Goal: Navigation & Orientation: Find specific page/section

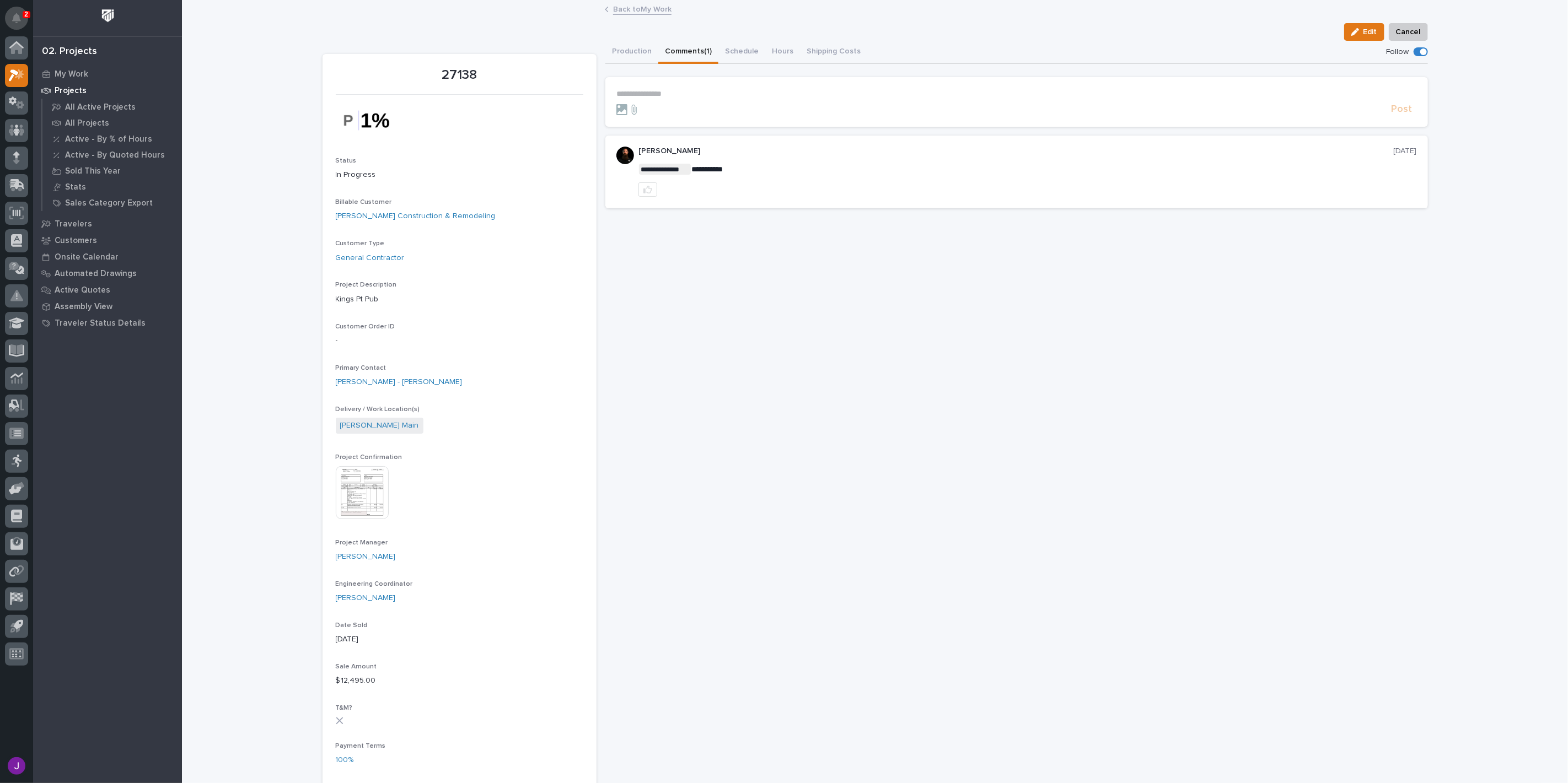
click at [21, 16] on icon "Notifications" at bounding box center [16, 18] width 9 height 10
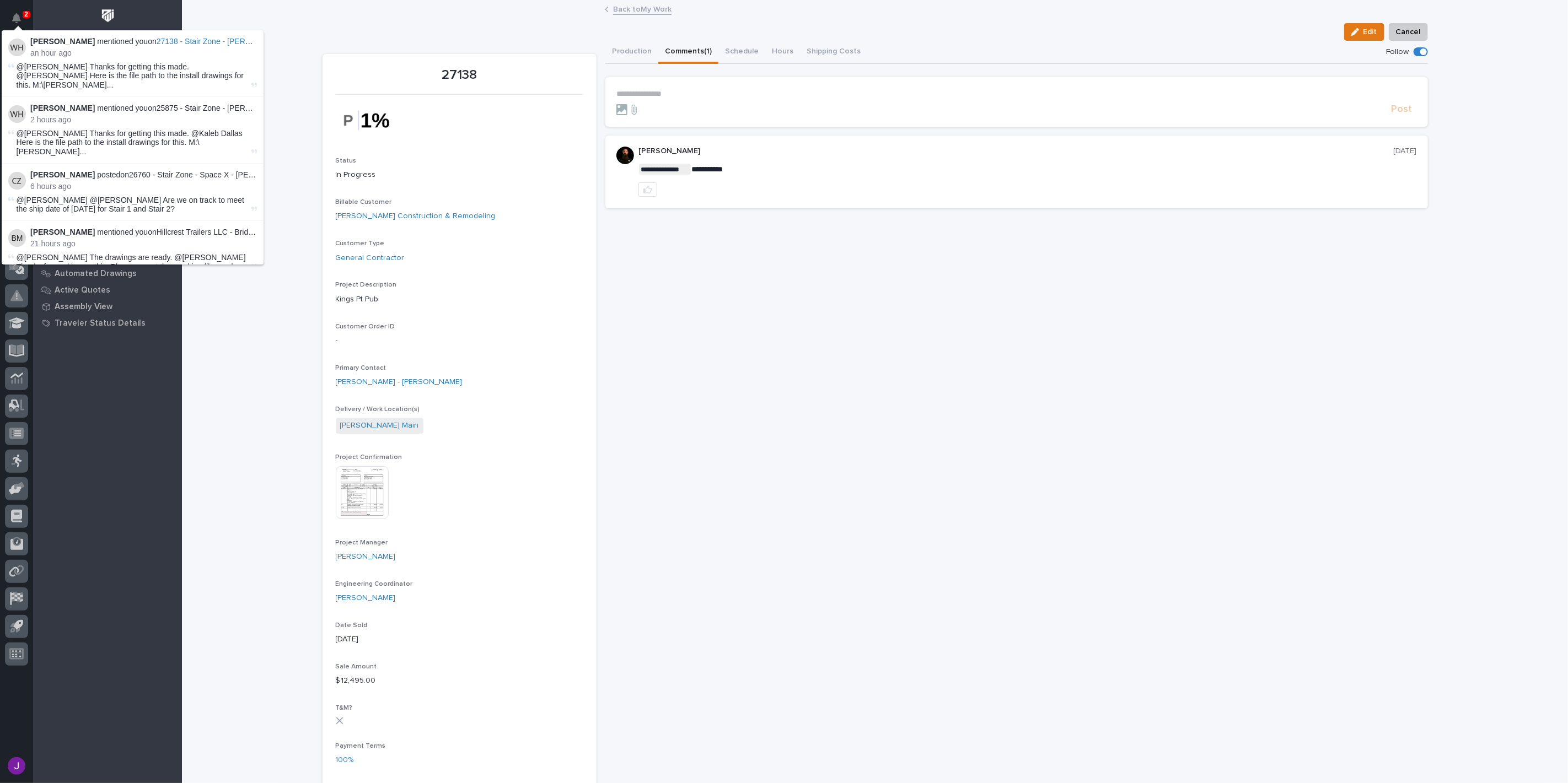
click at [281, 39] on div "Loading... Saving… Loading... Saving… 27138 Edit Cancel Edit Cancel 27138 Statu…" at bounding box center [874, 755] width 1386 height 1507
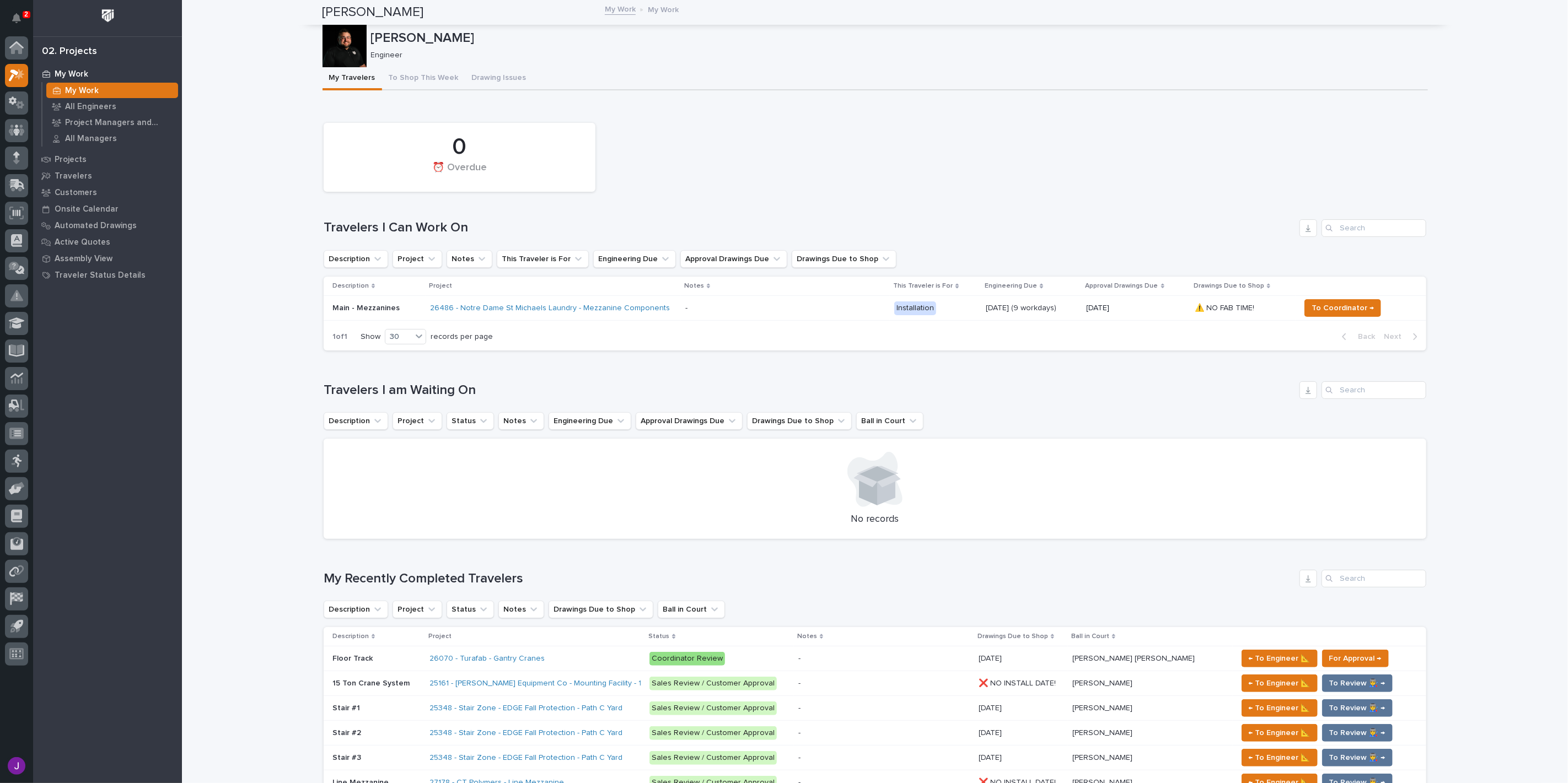
scroll to position [355, 0]
